Goal: Find specific page/section: Locate a particular part of the current website

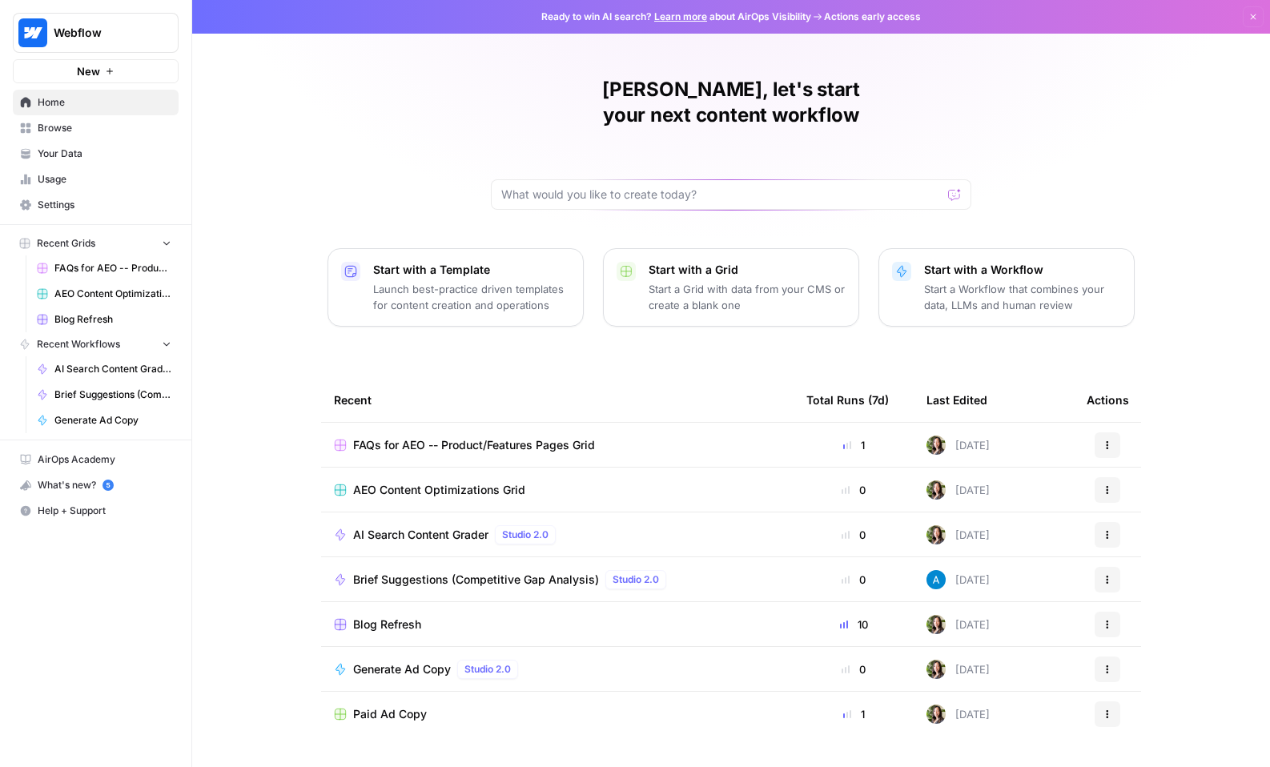
click at [97, 320] on span "Blog Refresh" at bounding box center [112, 319] width 117 height 14
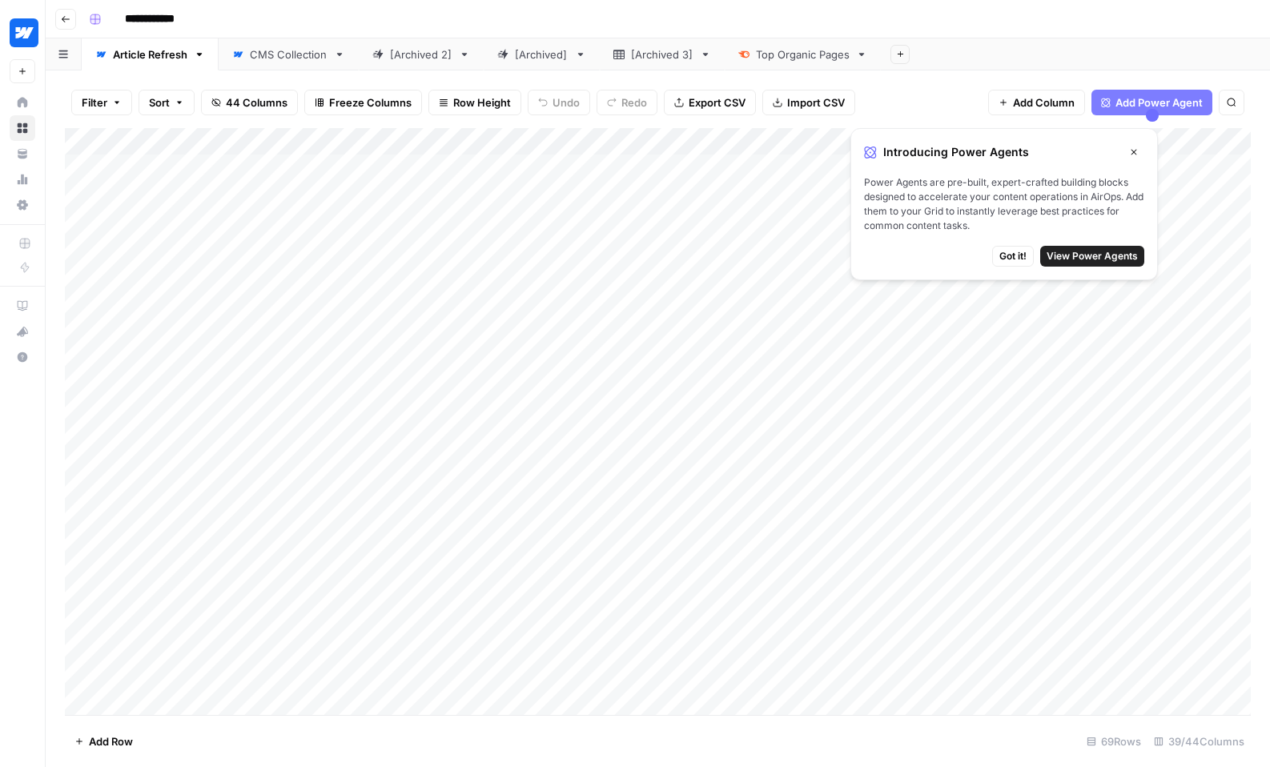
click at [1131, 150] on icon "button" at bounding box center [1134, 152] width 10 height 10
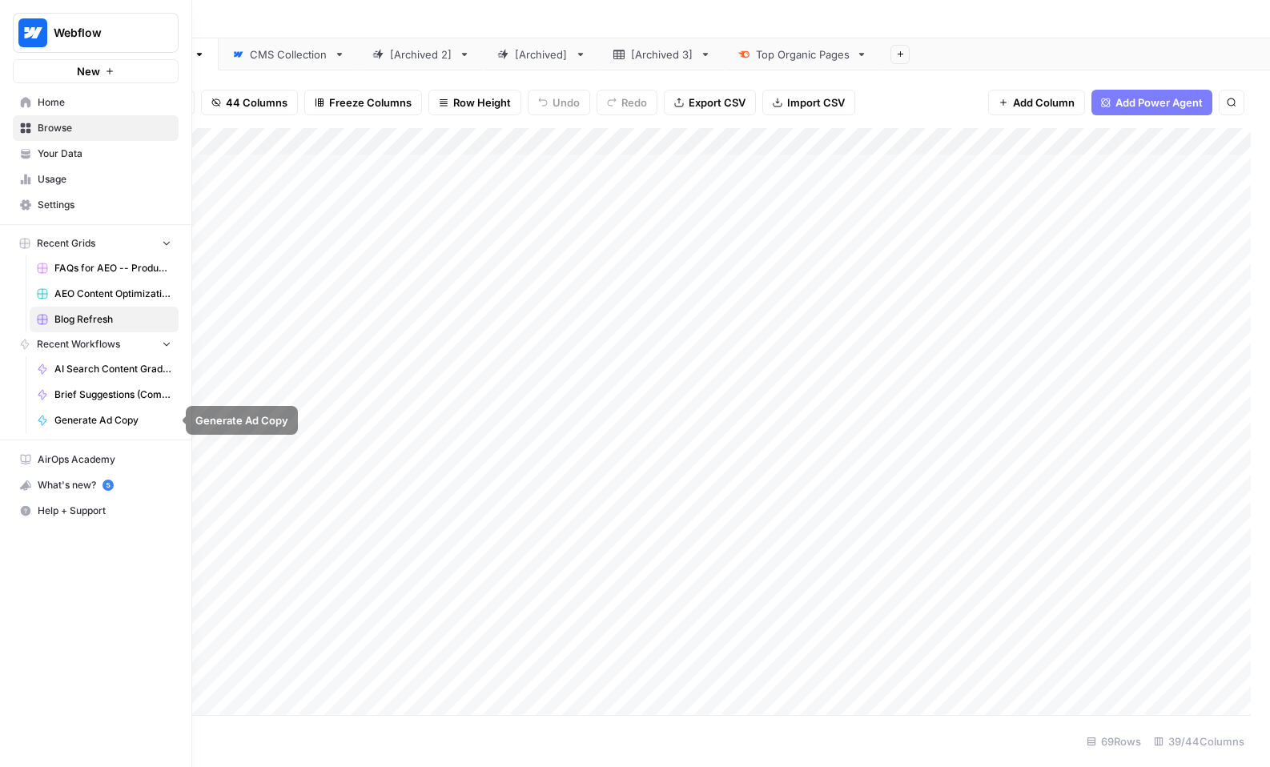
click at [91, 397] on span "Brief Suggestions (Competitive Gap Analysis)" at bounding box center [112, 395] width 117 height 14
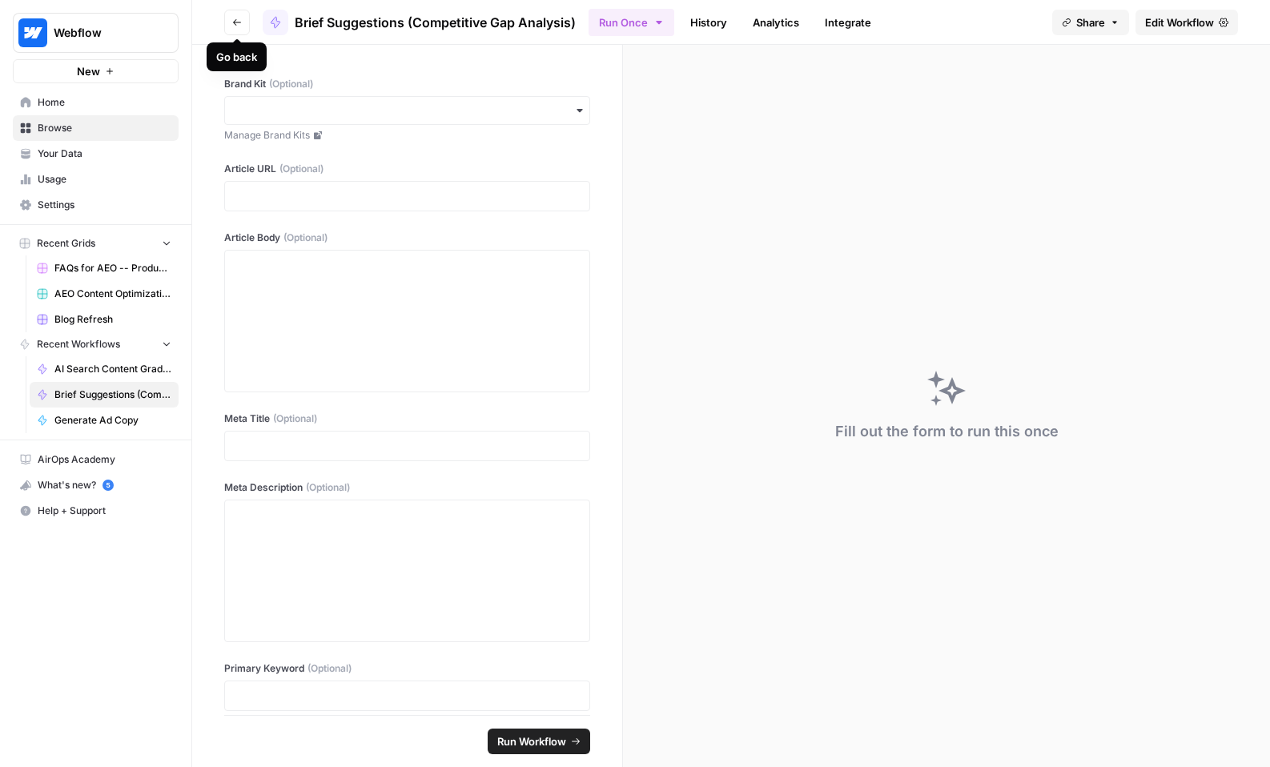
click at [243, 16] on button "Go back" at bounding box center [237, 23] width 26 height 26
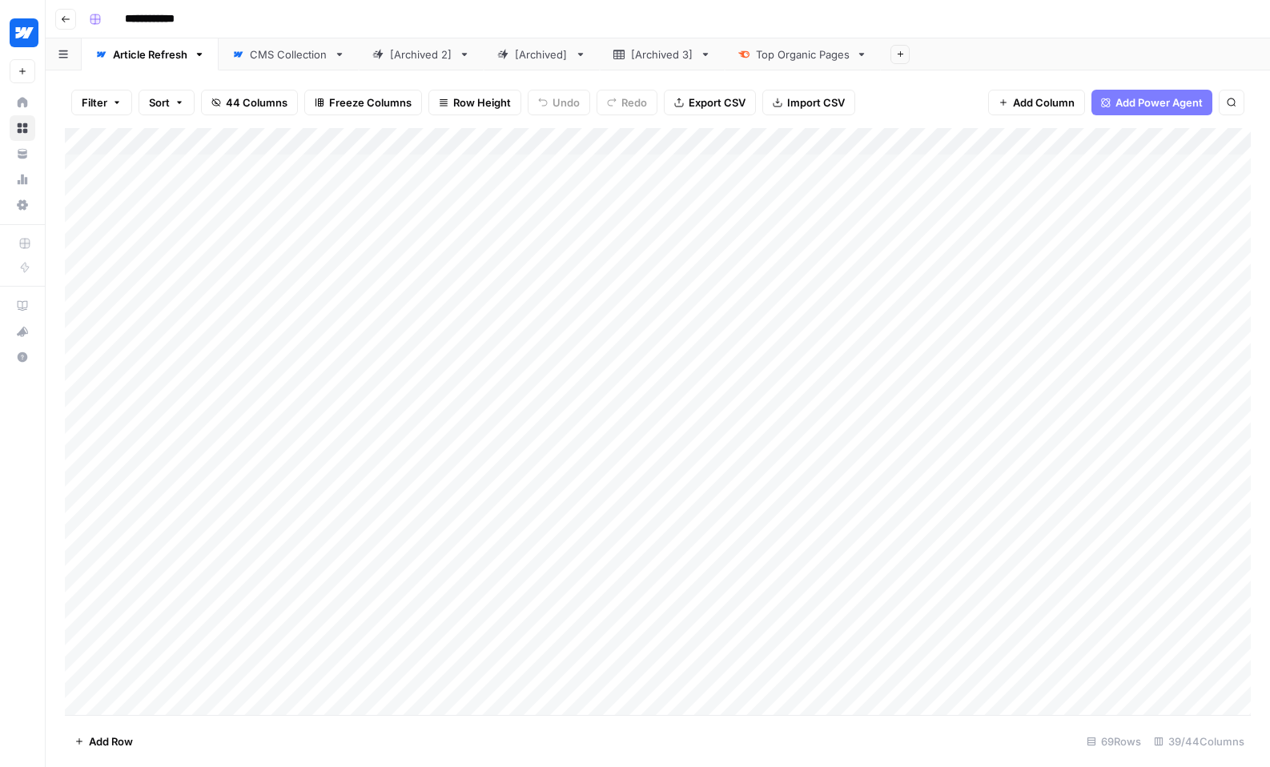
click at [424, 188] on div "Add Column" at bounding box center [658, 421] width 1186 height 587
click at [433, 193] on div "Add Column" at bounding box center [658, 421] width 1186 height 587
click at [594, 316] on div "Add Column" at bounding box center [658, 421] width 1186 height 587
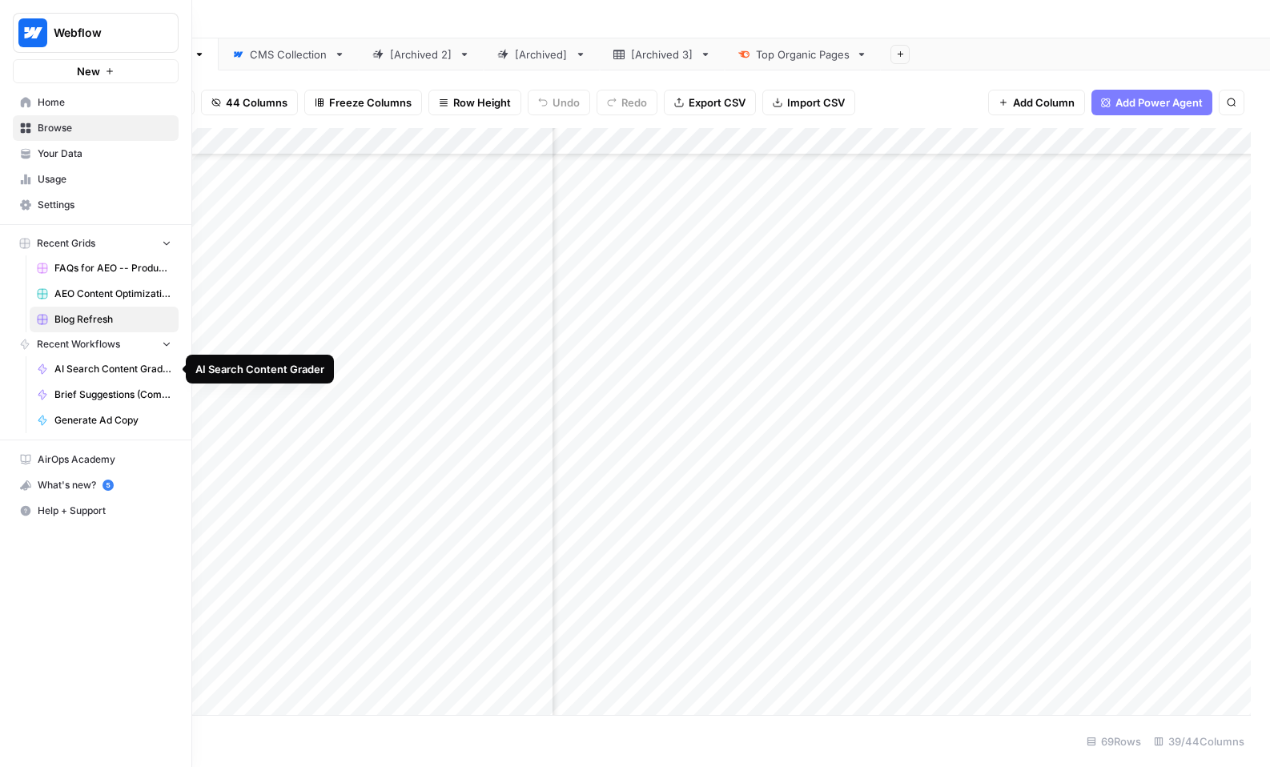
click at [82, 379] on link "AI Search Content Grader" at bounding box center [104, 369] width 149 height 26
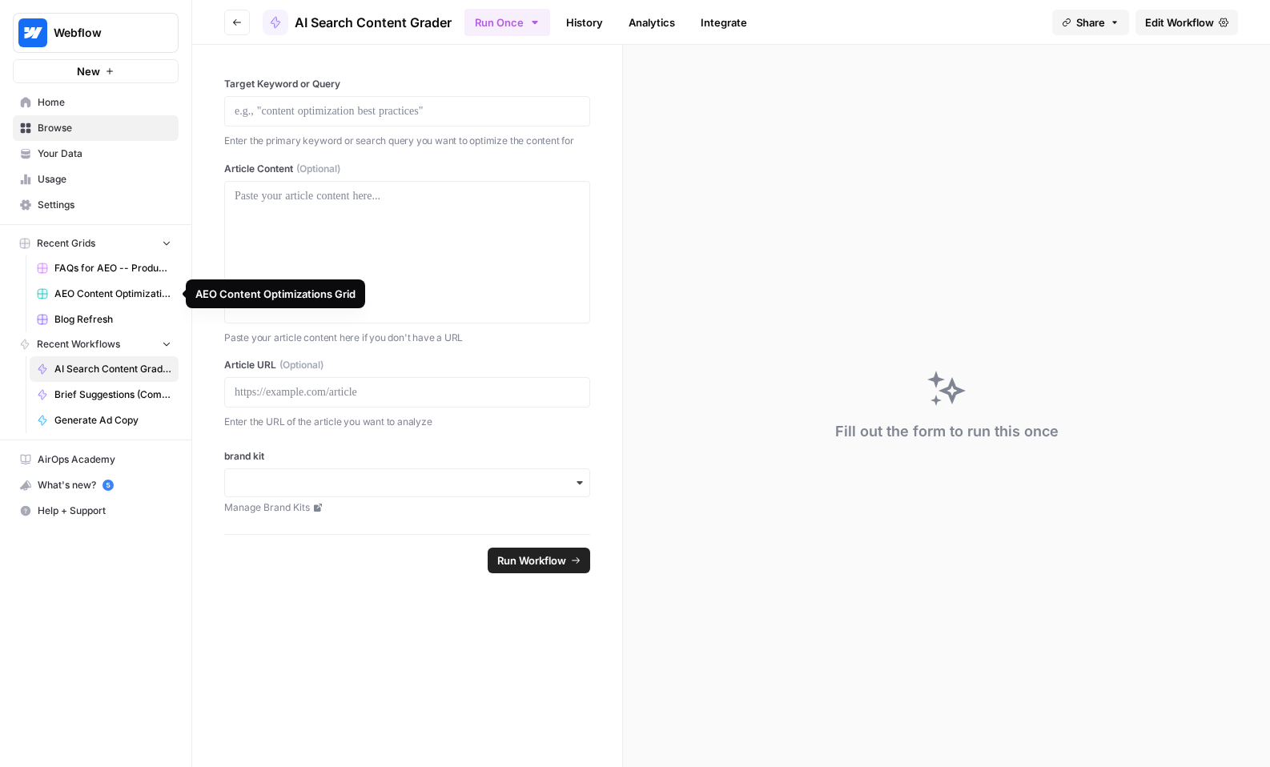
click at [96, 267] on span "FAQs for AEO -- Product/Features Pages Grid" at bounding box center [112, 268] width 117 height 14
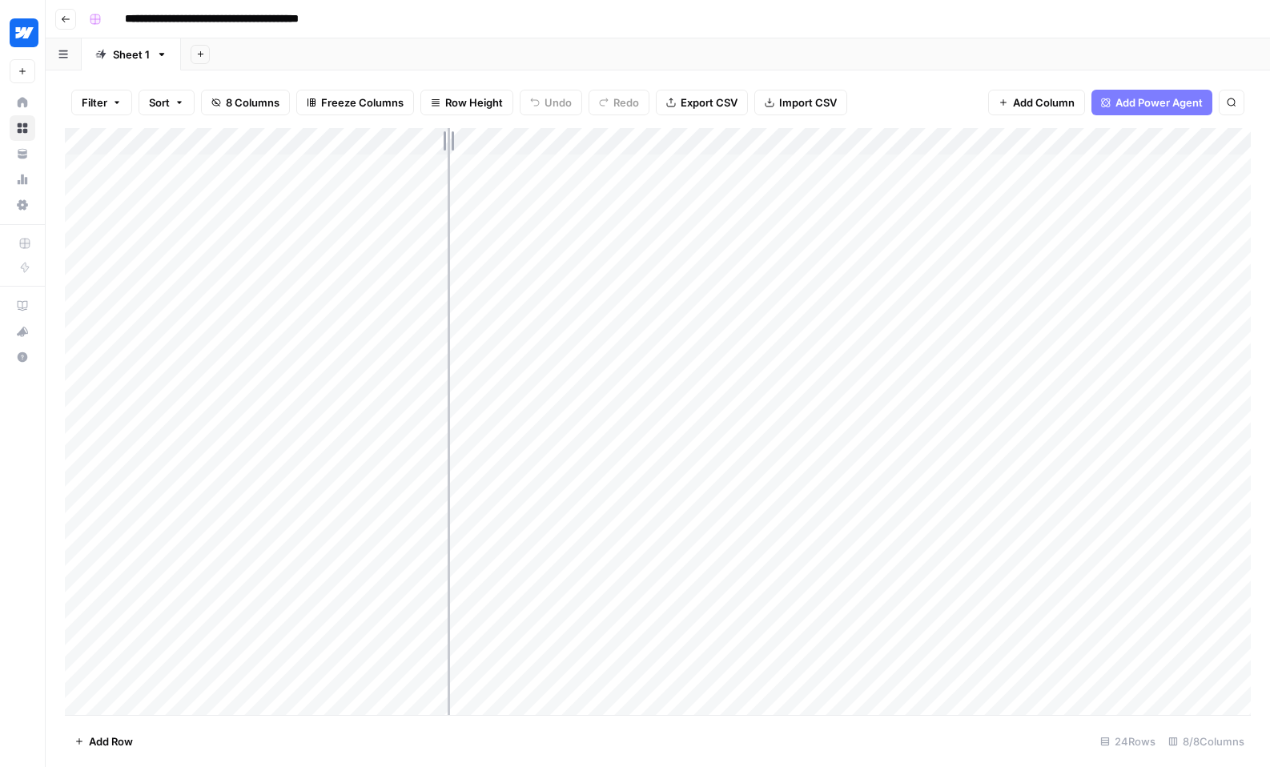
drag, startPoint x: 337, startPoint y: 131, endPoint x: 448, endPoint y: 148, distance: 111.9
click at [448, 148] on div "Add Column" at bounding box center [658, 421] width 1186 height 587
